Goal: Communication & Community: Participate in discussion

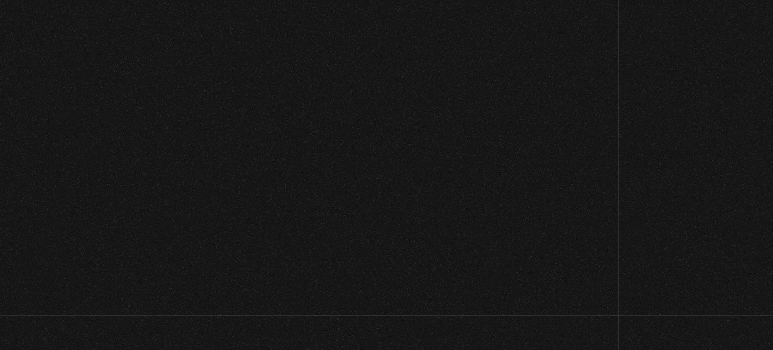
scroll to position [271, 0]
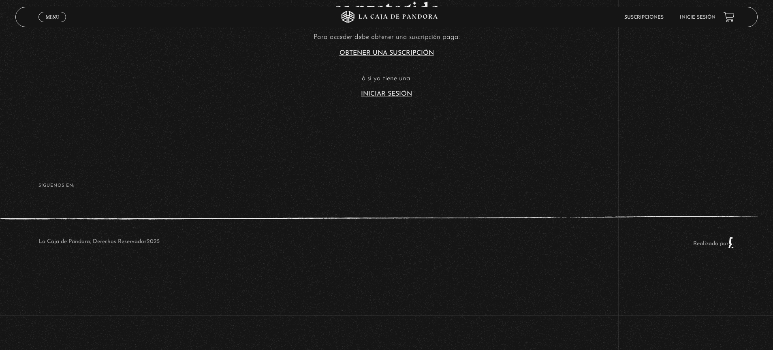
click at [386, 94] on link "Iniciar Sesión" at bounding box center [386, 94] width 51 height 6
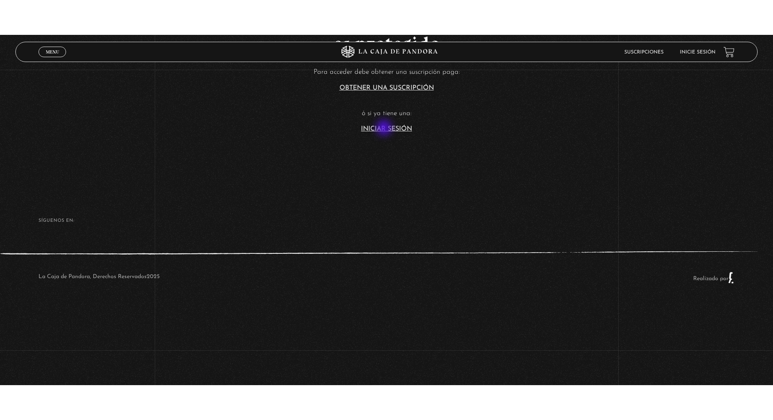
scroll to position [263, 0]
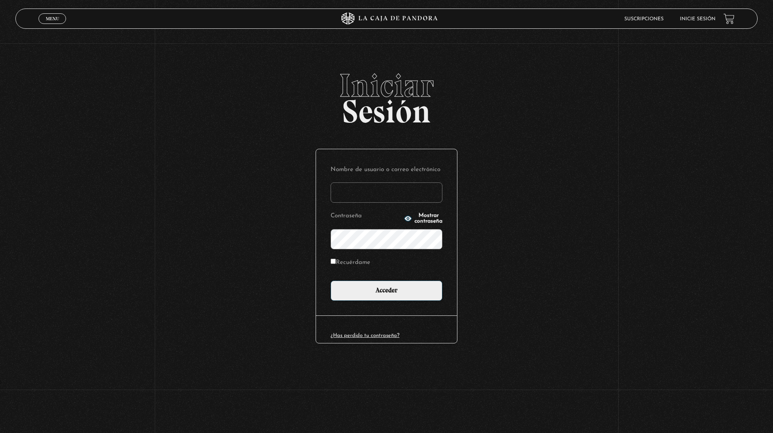
click at [386, 137] on div "Iniciar Sesión Nombre de usuario o correo electrónico Contraseña Mostrar contra…" at bounding box center [386, 224] width 773 height 310
click at [386, 192] on input "Nombre de usuario o correo electrónico" at bounding box center [386, 192] width 112 height 20
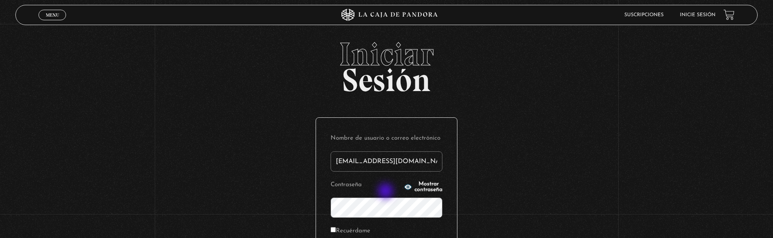
type input "[EMAIL_ADDRESS][DOMAIN_NAME]"
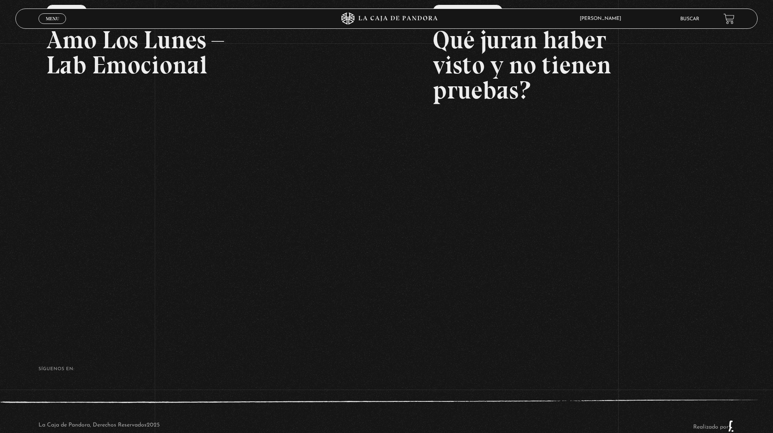
scroll to position [170, 0]
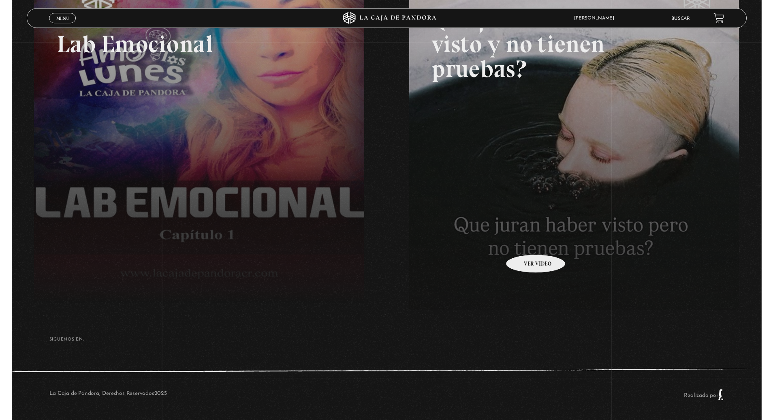
scroll to position [171, 0]
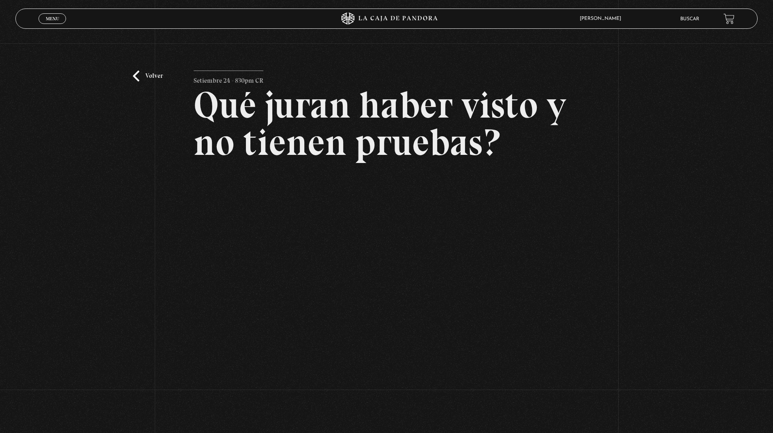
scroll to position [27, 0]
